Goal: Information Seeking & Learning: Learn about a topic

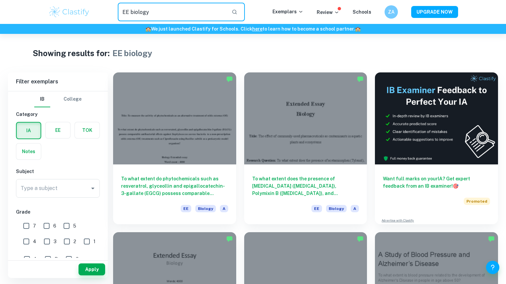
drag, startPoint x: 172, startPoint y: 13, endPoint x: 53, endPoint y: -8, distance: 120.8
click at [53, 0] on html "We value your privacy We use cookies to enhance your browsing experience, serve…" at bounding box center [253, 142] width 506 height 284
type input "b"
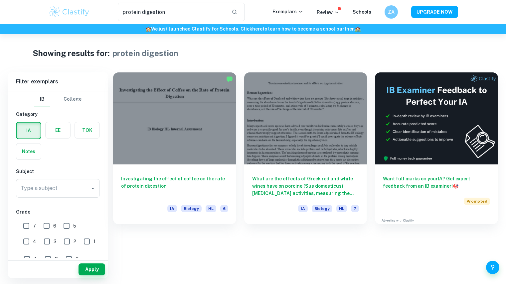
click at [52, 129] on label "button" at bounding box center [58, 130] width 25 height 16
click at [0, 0] on input "radio" at bounding box center [0, 0] width 0 height 0
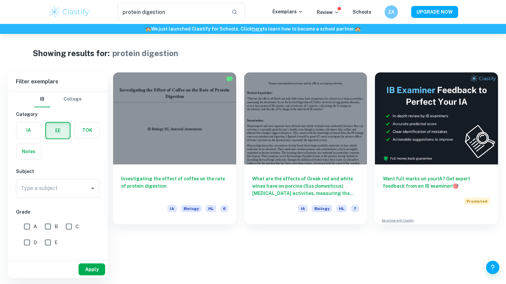
click at [97, 268] on button "Apply" at bounding box center [91, 270] width 27 height 12
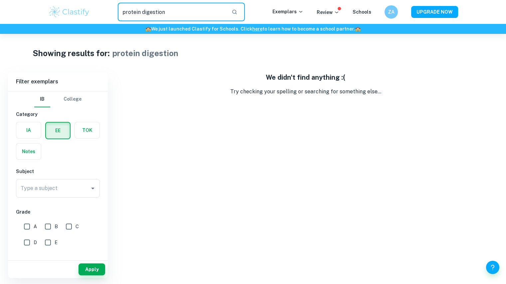
drag, startPoint x: 176, startPoint y: 14, endPoint x: 84, endPoint y: 11, distance: 91.5
click at [84, 11] on div "protein digestion ​ Exemplars Review Schools ZA UPGRADE NOW" at bounding box center [252, 12] width 425 height 19
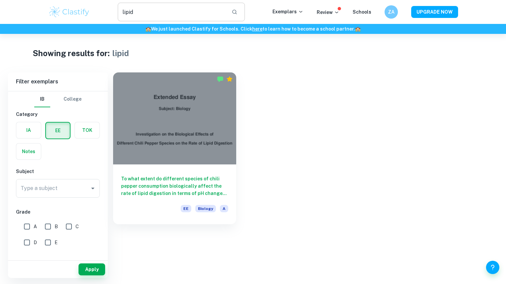
click at [172, 19] on input "lipid" at bounding box center [172, 12] width 109 height 19
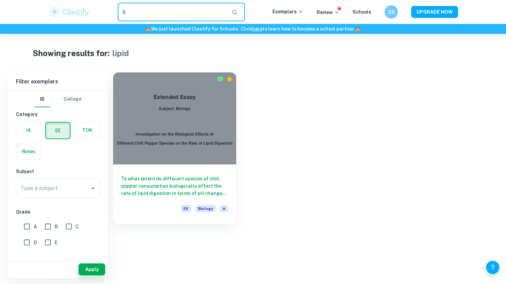
type input "l"
